Goal: Transaction & Acquisition: Purchase product/service

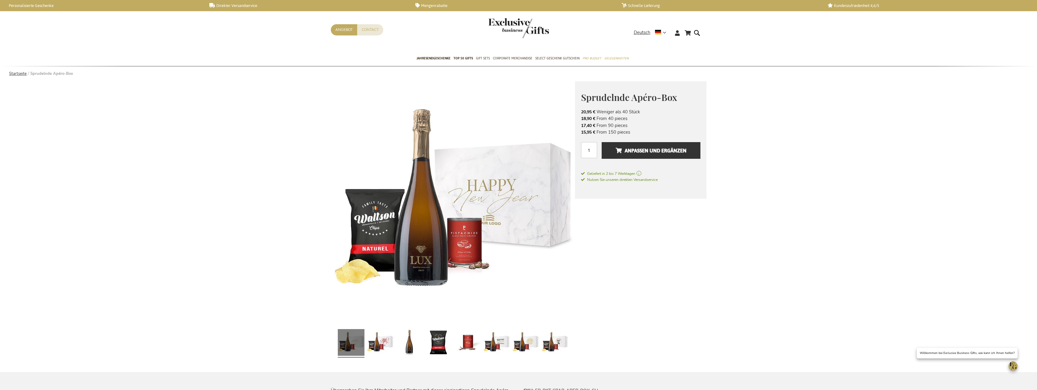
click at [19, 73] on link "Startseite" at bounding box center [18, 73] width 18 height 5
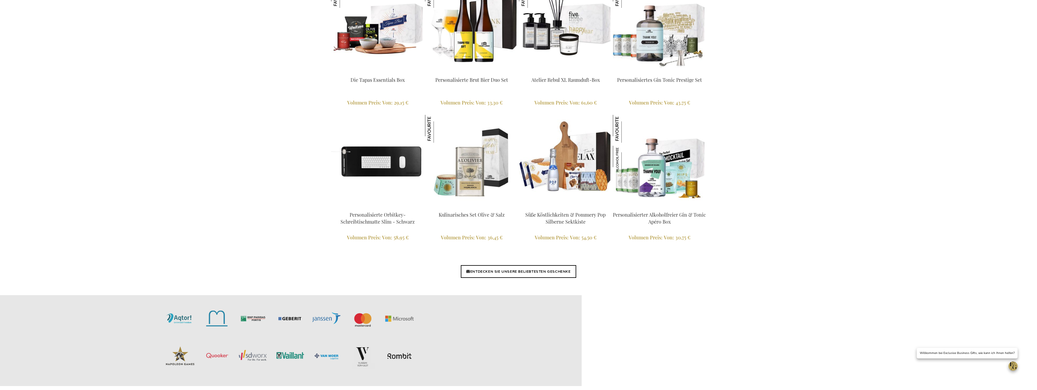
scroll to position [1328, 0]
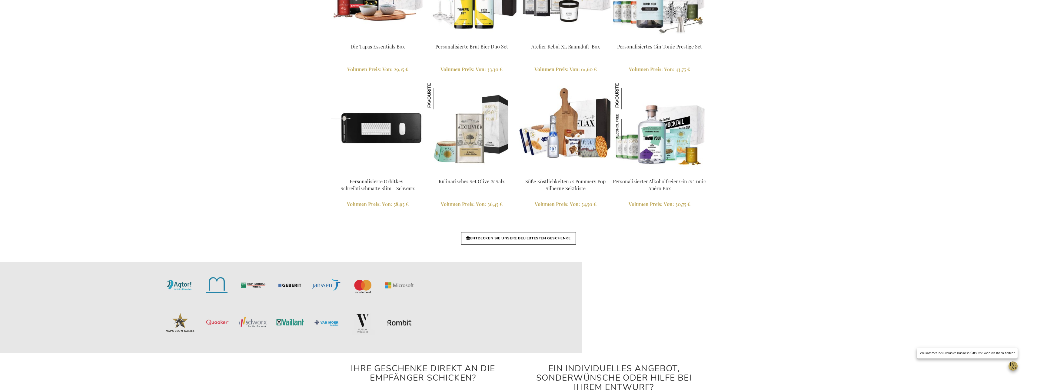
click at [550, 238] on link "ENTDECKEN SIE UNSERE BELIEBTESTEN GESCHENKE" at bounding box center [518, 238] width 115 height 13
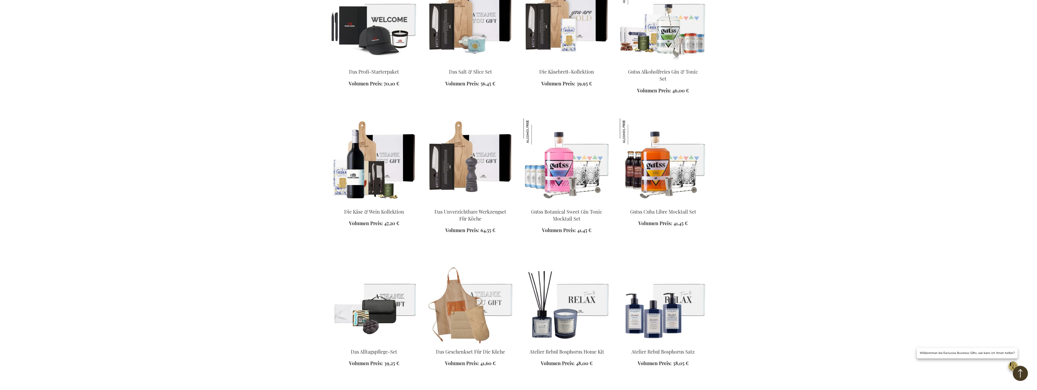
scroll to position [587, 0]
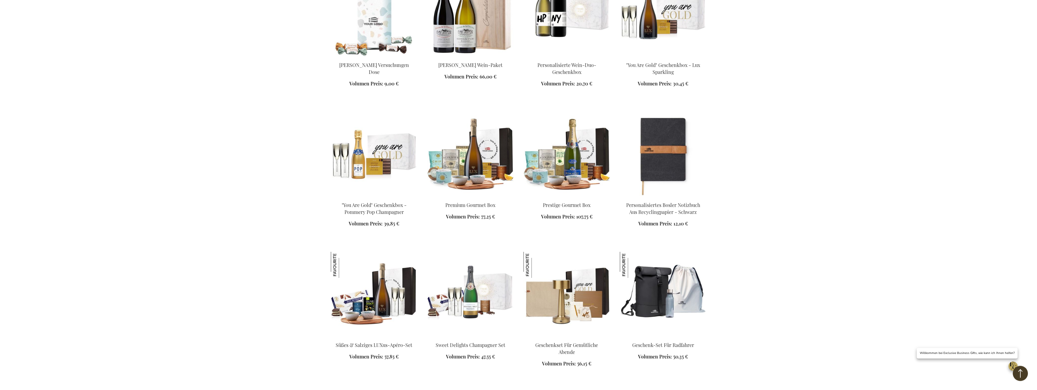
scroll to position [1545, 0]
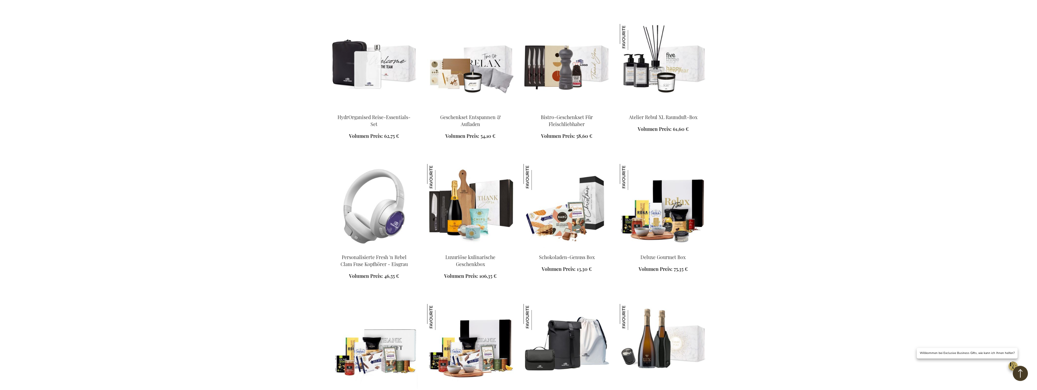
scroll to position [1915, 0]
